Goal: Transaction & Acquisition: Subscribe to service/newsletter

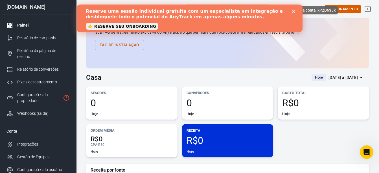
scroll to position [23, 0]
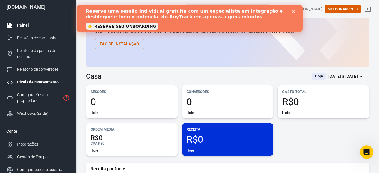
click at [42, 79] on div "Pixels de rastreamento" at bounding box center [43, 82] width 52 height 6
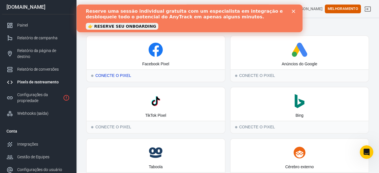
click at [157, 57] on div "Facebook Pixel" at bounding box center [156, 52] width 138 height 33
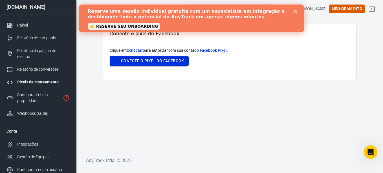
click at [157, 61] on font "Conecte o pixel do Facebook" at bounding box center [152, 60] width 63 height 7
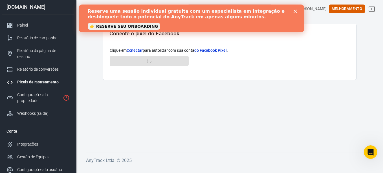
click at [295, 12] on polygon "Fechar" at bounding box center [295, 11] width 3 height 3
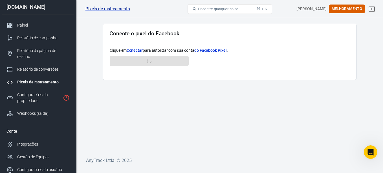
click at [34, 79] on div "Pixels de rastreamento" at bounding box center [43, 82] width 52 height 6
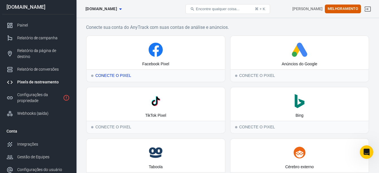
click at [142, 64] on div "Facebook Pixel" at bounding box center [155, 64] width 27 height 6
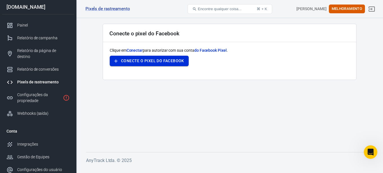
click at [144, 60] on font "Conecte o pixel do Facebook" at bounding box center [152, 60] width 63 height 7
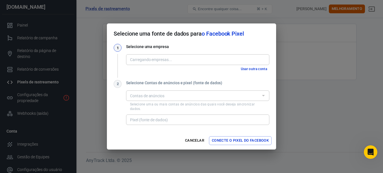
type input "[PERSON_NAME] [3945691335728862]"
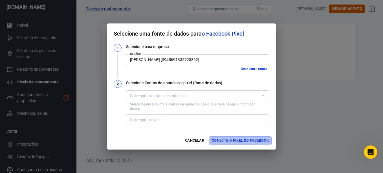
click at [226, 138] on font "Conecte o pixel do Facebook" at bounding box center [240, 140] width 57 height 6
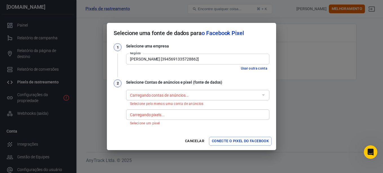
click at [266, 98] on div at bounding box center [263, 95] width 7 height 8
click at [263, 94] on div at bounding box center [263, 95] width 7 height 8
click at [147, 98] on div "Carregando contas de anúncios..." at bounding box center [197, 95] width 143 height 10
click at [252, 69] on button "Usar outra conta" at bounding box center [254, 68] width 31 height 6
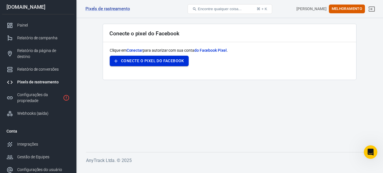
click at [118, 62] on icon "button" at bounding box center [116, 61] width 6 height 6
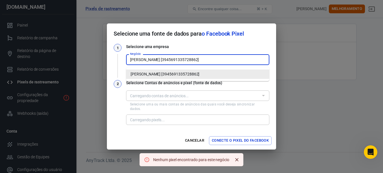
click at [220, 61] on input "[PERSON_NAME] [3945691335728862]" at bounding box center [197, 59] width 139 height 7
click at [205, 75] on li "Tália Alves [3945691335728862]" at bounding box center [197, 73] width 143 height 9
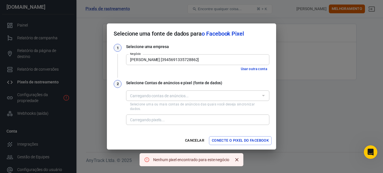
click at [233, 4] on div "Selecione uma fonte de dados para o Facebook Pixel 1 Selecione uma empresa Negó…" at bounding box center [191, 86] width 383 height 173
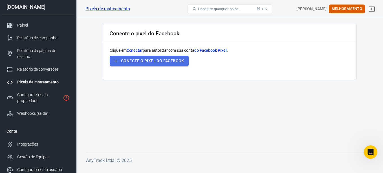
click at [176, 57] on font "Conecte o pixel do Facebook" at bounding box center [152, 60] width 63 height 7
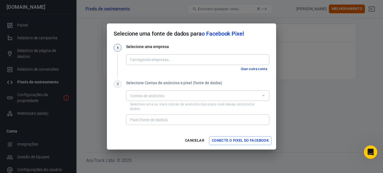
type input "[PERSON_NAME] [3945691335728862]"
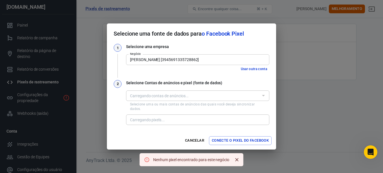
click at [225, 137] on font "Conecte o pixel do Facebook" at bounding box center [240, 140] width 57 height 6
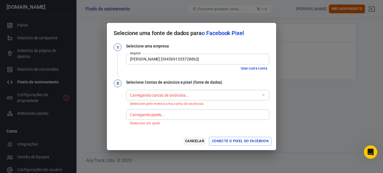
click at [193, 141] on button "Cancelar" at bounding box center [195, 141] width 22 height 9
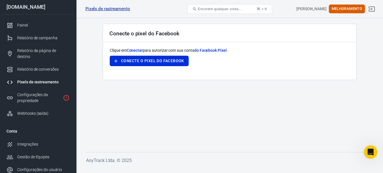
click at [100, 11] on link "Pixels de rastreamento" at bounding box center [107, 9] width 45 height 6
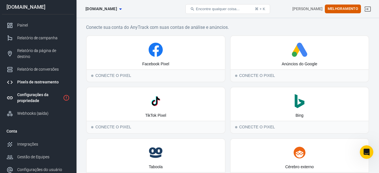
click at [45, 92] on div "Configurações da propriedade" at bounding box center [38, 98] width 43 height 12
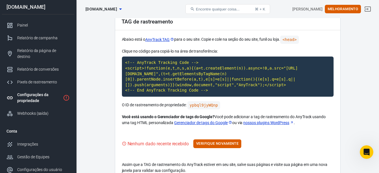
scroll to position [29, 0]
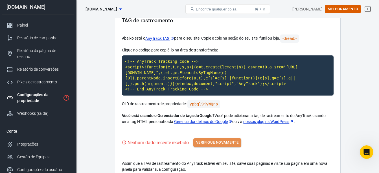
click at [228, 141] on font "Verifique novamente" at bounding box center [217, 142] width 42 height 6
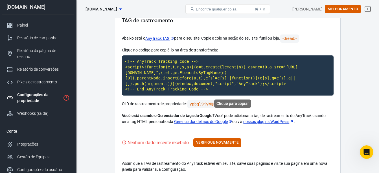
click at [148, 72] on code "<!-- AnyTrack Tracking Code --> <script>!function(e,t,n,s,a){(a=t.createElement…" at bounding box center [228, 75] width 212 height 40
click at [38, 28] on link "Painel" at bounding box center [38, 25] width 72 height 13
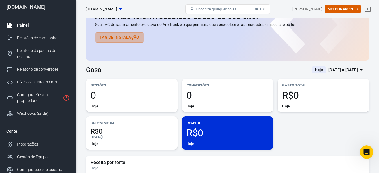
click at [111, 34] on button "Tag de instalação" at bounding box center [119, 37] width 49 height 10
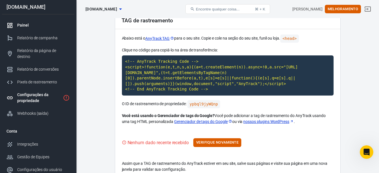
click at [57, 22] on link "Painel" at bounding box center [38, 25] width 72 height 13
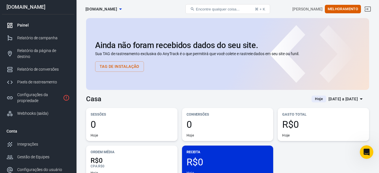
drag, startPoint x: 194, startPoint y: 29, endPoint x: 170, endPoint y: 34, distance: 24.0
click at [170, 34] on div "Ainda não foram recebidos dados do seu site. Sua TAG de rastreamento exclusiva …" at bounding box center [227, 54] width 283 height 72
click at [116, 65] on button "Tag de instalação" at bounding box center [119, 66] width 49 height 10
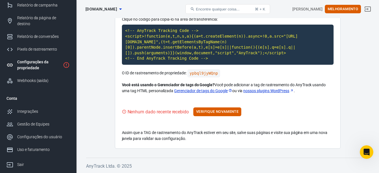
scroll to position [32, 0]
click at [357, 7] on button "Melhoramento" at bounding box center [343, 9] width 36 height 9
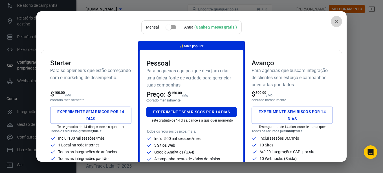
click at [334, 20] on icon "fechar" at bounding box center [336, 21] width 7 height 7
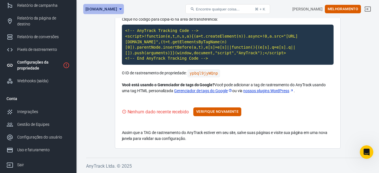
click at [118, 9] on icon "button" at bounding box center [120, 9] width 7 height 7
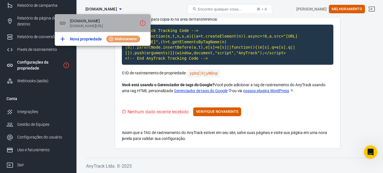
click at [103, 28] on div "fanfever.com fanfever.com/br/talinda" at bounding box center [103, 23] width 96 height 18
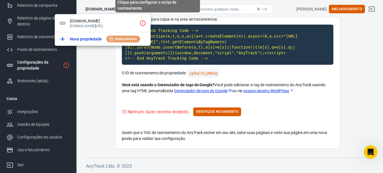
click at [144, 23] on icon "Clique para configurar o script de rastreamento" at bounding box center [142, 23] width 7 height 7
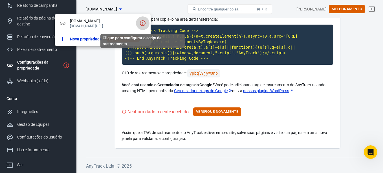
click at [142, 26] on icon "Clique para configurar o script de rastreamento" at bounding box center [142, 23] width 7 height 7
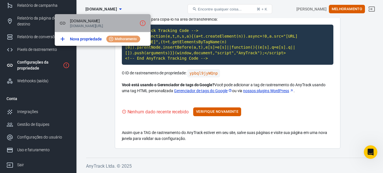
click at [116, 24] on span "[DOMAIN_NAME]" at bounding box center [103, 21] width 67 height 6
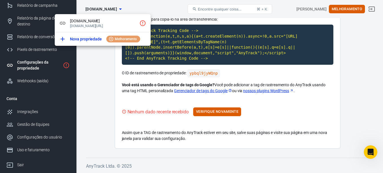
click at [87, 58] on div at bounding box center [191, 86] width 383 height 173
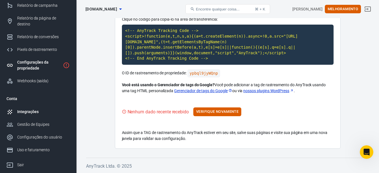
click at [34, 109] on div "Integrações" at bounding box center [43, 112] width 52 height 6
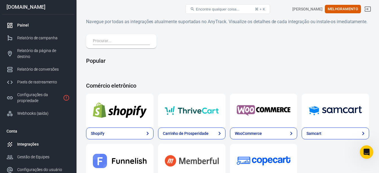
click at [43, 26] on div "Painel" at bounding box center [43, 25] width 52 height 6
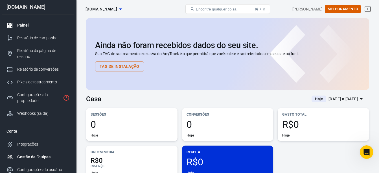
click at [48, 154] on div "Gestão de Equipes" at bounding box center [43, 157] width 52 height 6
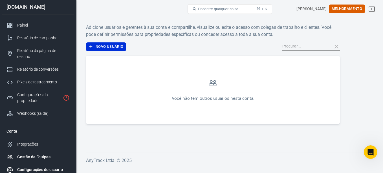
click at [45, 166] on div "Configurações do usuário" at bounding box center [43, 169] width 52 height 6
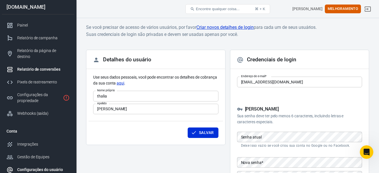
click at [41, 66] on div "Relatório de conversões" at bounding box center [43, 69] width 52 height 6
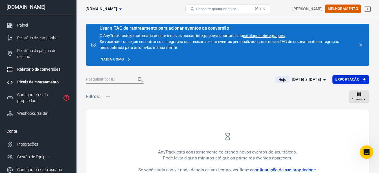
click at [37, 76] on link "Pixels de rastreamento" at bounding box center [38, 82] width 72 height 13
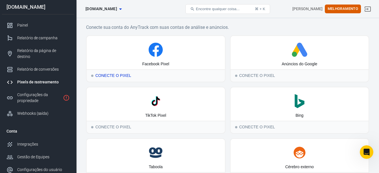
click at [105, 75] on font "Conecte o Pixel" at bounding box center [113, 75] width 36 height 5
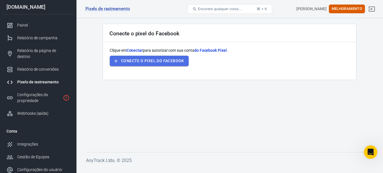
click at [146, 60] on font "Conecte o pixel do Facebook" at bounding box center [152, 60] width 63 height 7
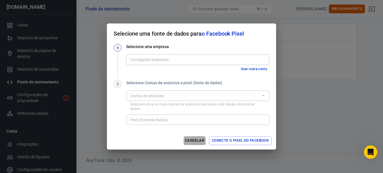
click at [193, 137] on button "Cancelar" at bounding box center [195, 140] width 22 height 9
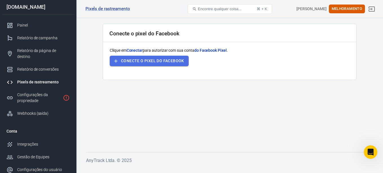
click at [178, 61] on font "Conecte o pixel do Facebook" at bounding box center [152, 60] width 63 height 7
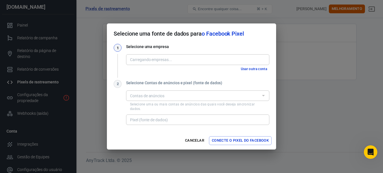
type input "[PERSON_NAME] [3945691335728862]"
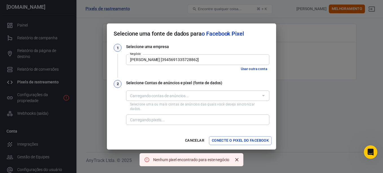
click at [241, 72] on button "Usar outra conta" at bounding box center [254, 69] width 31 height 6
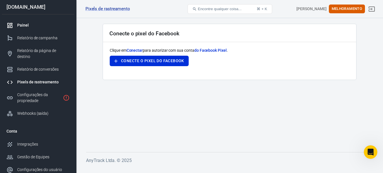
click at [23, 27] on div "Painel" at bounding box center [43, 25] width 52 height 6
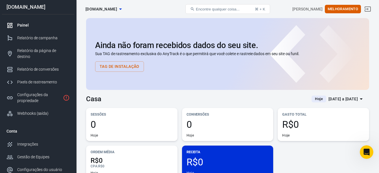
click at [102, 7] on span "[DOMAIN_NAME]" at bounding box center [101, 9] width 32 height 7
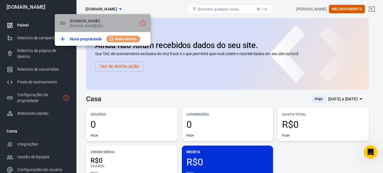
click at [97, 23] on span "[DOMAIN_NAME]" at bounding box center [103, 21] width 67 height 6
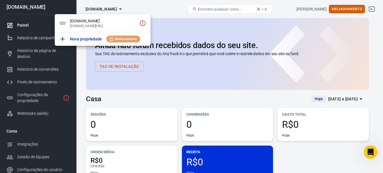
click at [155, 15] on div at bounding box center [191, 86] width 383 height 173
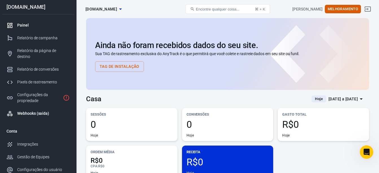
click at [24, 110] on div "Webhooks (saída)" at bounding box center [43, 113] width 52 height 6
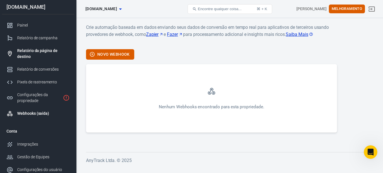
click at [31, 60] on link "Relatório da página de destino" at bounding box center [38, 53] width 72 height 19
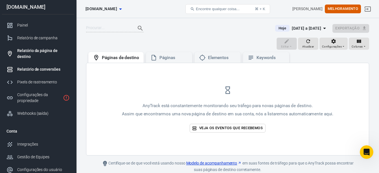
click at [32, 74] on link "Relatório de conversões" at bounding box center [38, 69] width 72 height 13
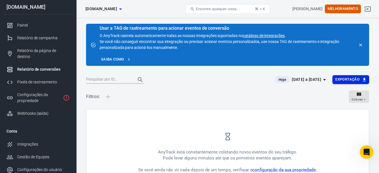
click at [368, 78] on button "Exportação" at bounding box center [350, 79] width 37 height 9
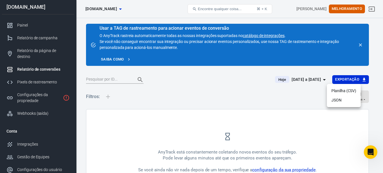
click at [377, 72] on div at bounding box center [191, 86] width 383 height 173
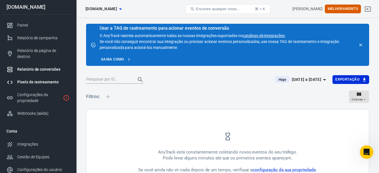
click at [35, 80] on link "Pixels de rastreamento" at bounding box center [38, 82] width 72 height 13
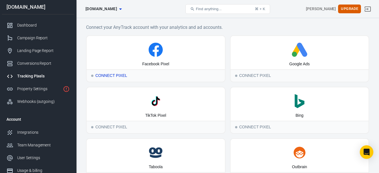
click at [142, 60] on div "Facebook Pixel" at bounding box center [156, 52] width 138 height 33
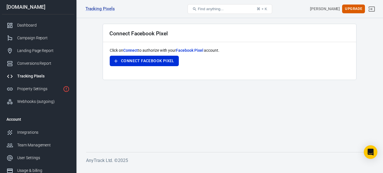
click at [142, 60] on button "Connect Facebook Pixel" at bounding box center [144, 61] width 69 height 10
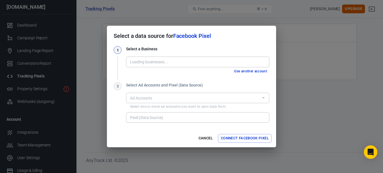
type input "[PERSON_NAME] [3945691335728862]"
type input "FanMusa Pixel da Meta [1115440617456205]"
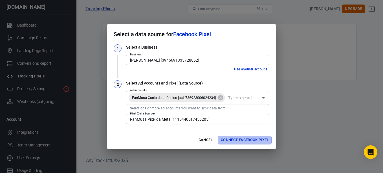
click at [251, 139] on button "Connect Facebook Pixel" at bounding box center [245, 139] width 54 height 9
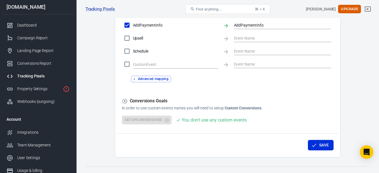
scroll to position [325, 0]
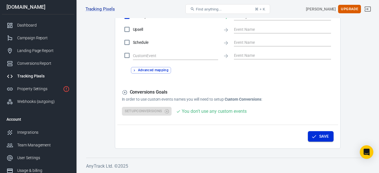
click at [314, 136] on icon "button" at bounding box center [314, 136] width 4 height 3
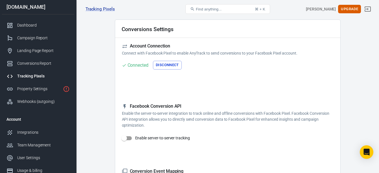
scroll to position [0, 0]
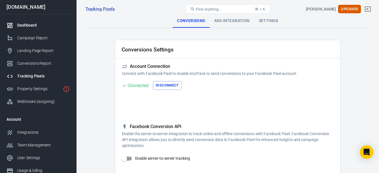
click at [46, 23] on div "Dashboard" at bounding box center [43, 25] width 52 height 6
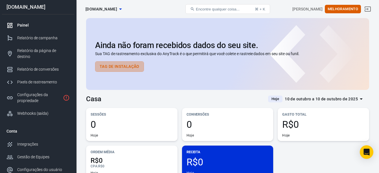
click at [124, 66] on button "Tag de instalação" at bounding box center [119, 66] width 49 height 10
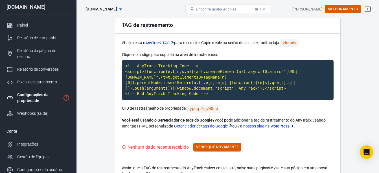
scroll to position [26, 0]
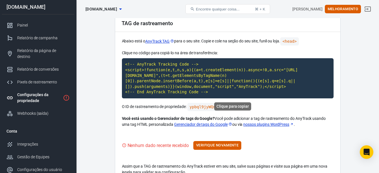
click at [206, 86] on code "<!-- AnyTrack Tracking Code --> <script>!function(e,t,n,s,a){(a=t.createElement…" at bounding box center [228, 78] width 212 height 40
click at [184, 125] on font "Gerenciador de tags do Google" at bounding box center [201, 124] width 54 height 6
